Goal: Task Accomplishment & Management: Manage account settings

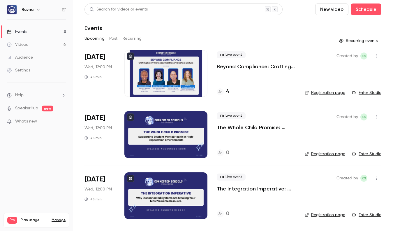
click at [155, 79] on div at bounding box center [165, 73] width 83 height 47
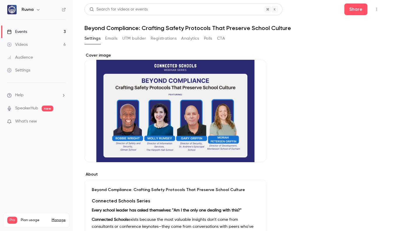
click at [163, 38] on button "Registrations" at bounding box center [163, 38] width 26 height 9
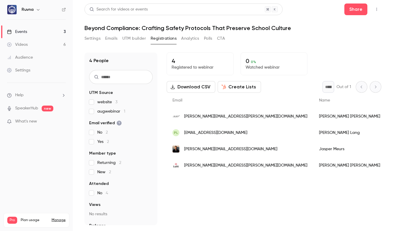
click at [126, 40] on button "UTM builder" at bounding box center [134, 38] width 24 height 9
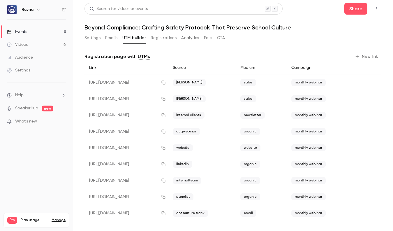
scroll to position [1, 0]
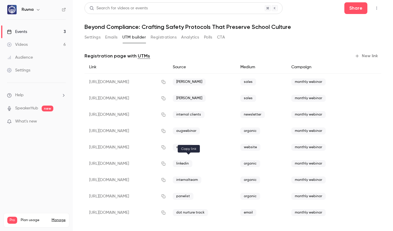
click at [165, 164] on icon "button" at bounding box center [163, 164] width 4 height 4
